Goal: Task Accomplishment & Management: Complete application form

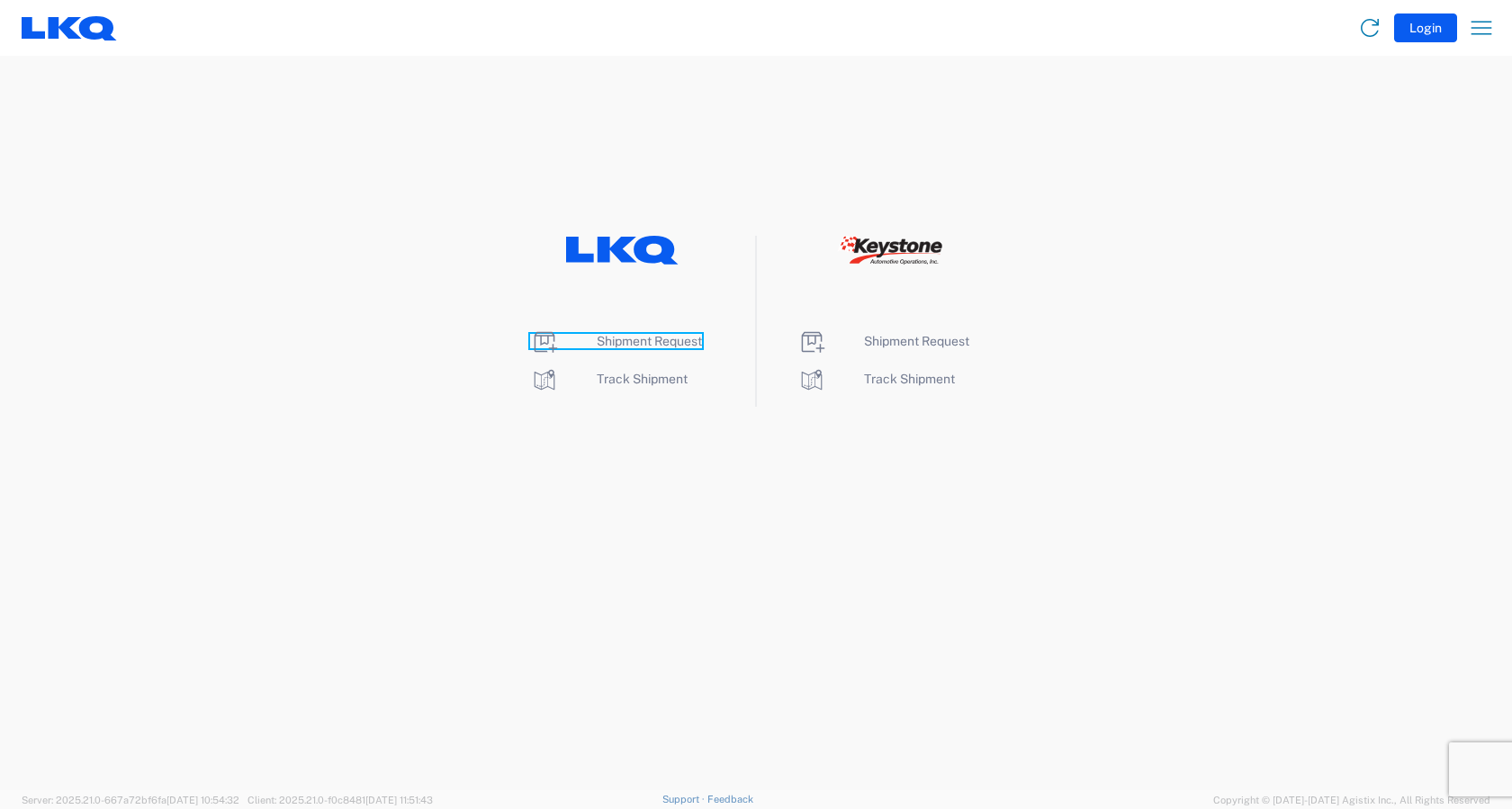
click at [661, 344] on span "Shipment Request" at bounding box center [649, 341] width 105 height 15
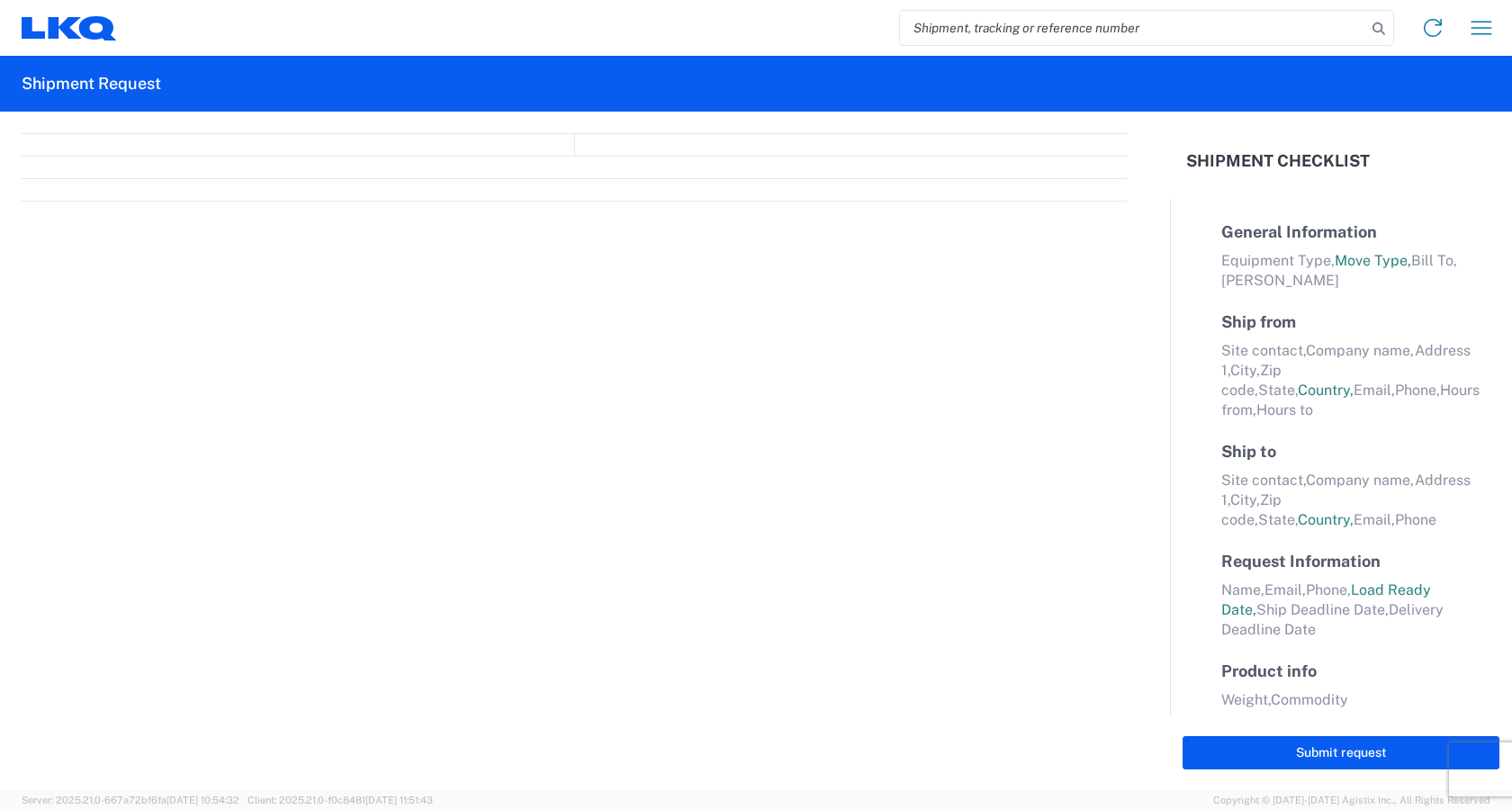
select select "FULL"
select select "LBS"
select select "IN"
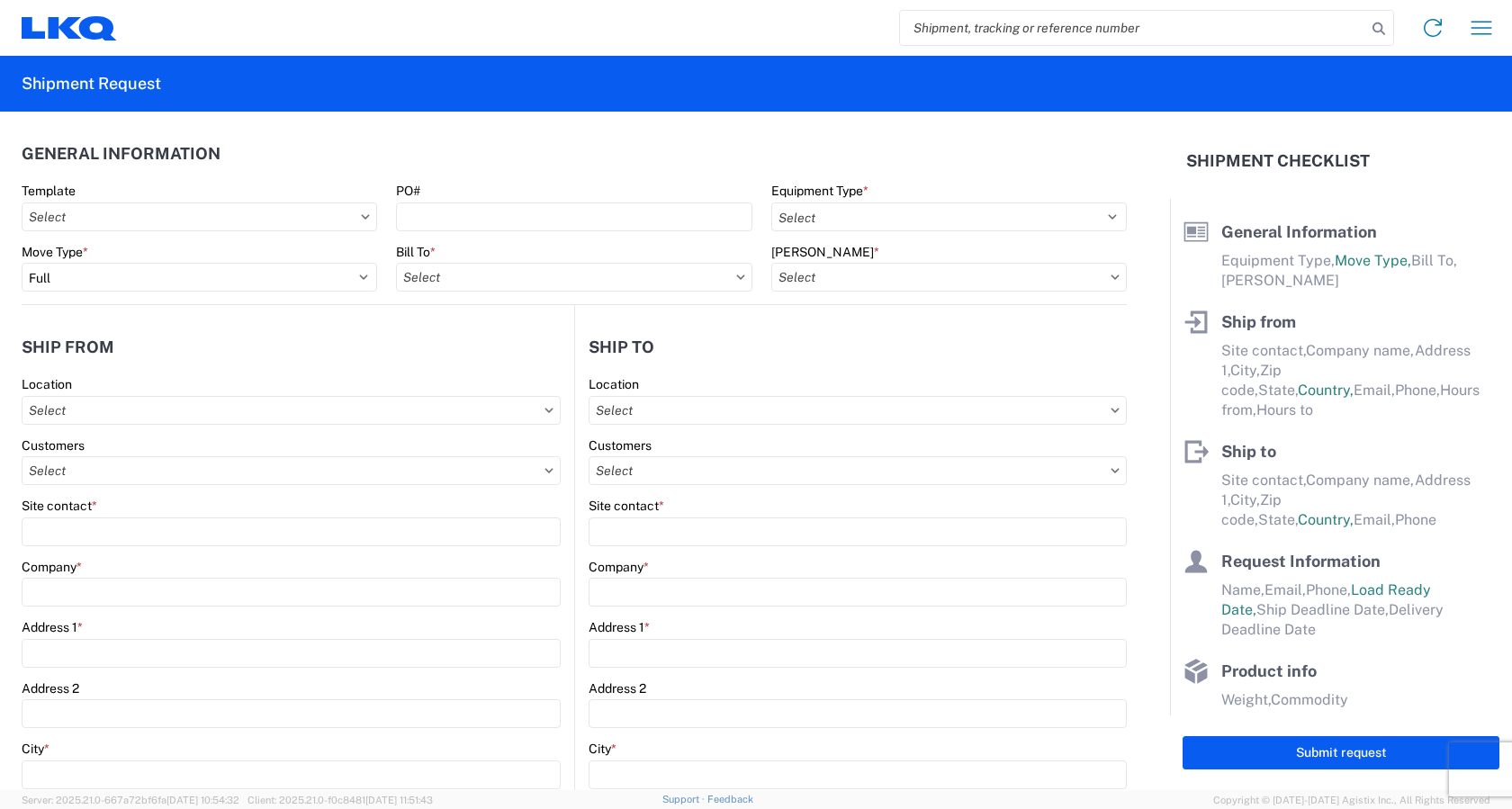
click at [1061, 28] on input "search" at bounding box center [1133, 27] width 467 height 34
type input "57108670"
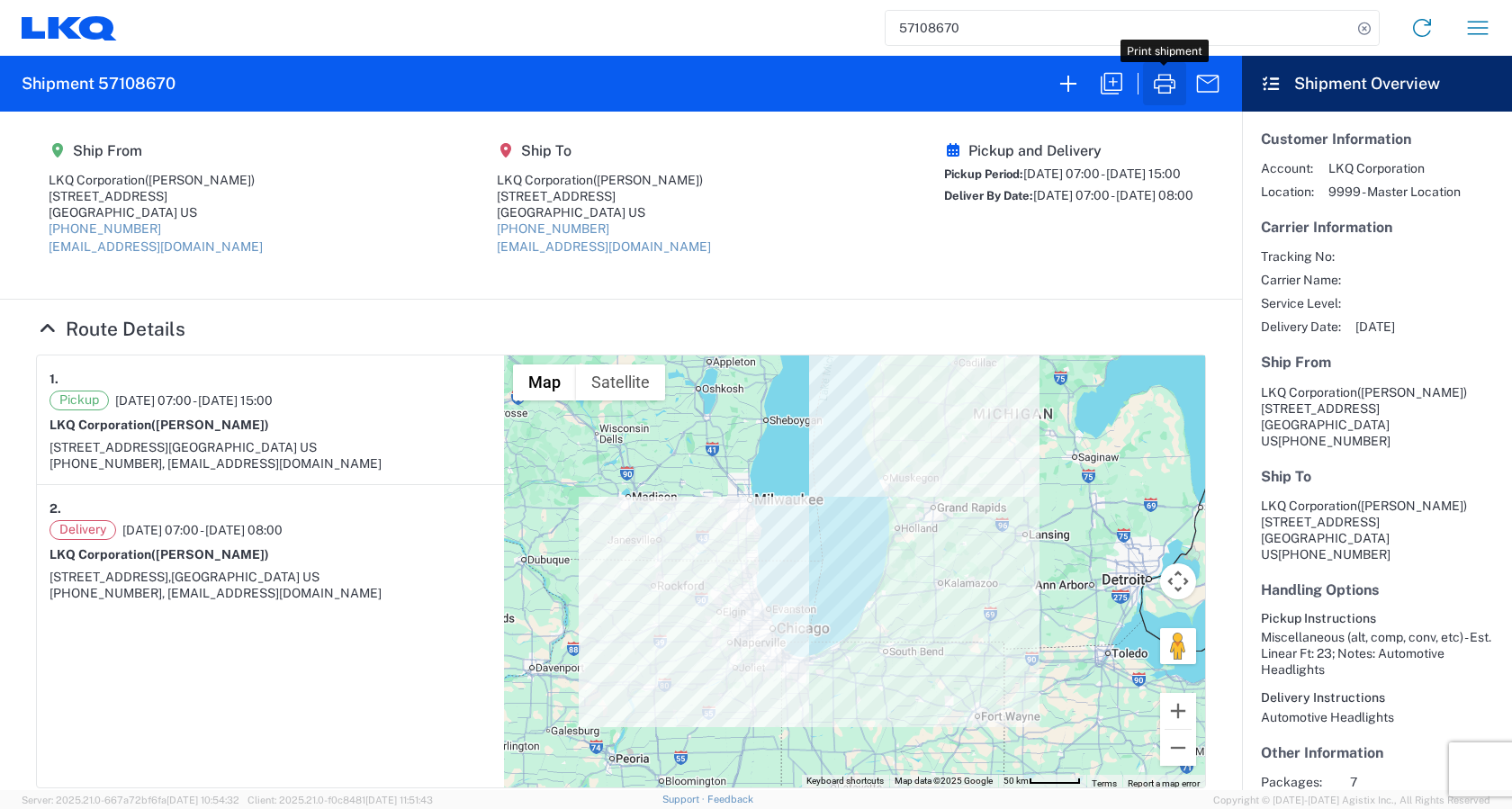
click at [1165, 85] on icon "button" at bounding box center [1164, 83] width 28 height 28
